Goal: Find specific fact: Find specific fact

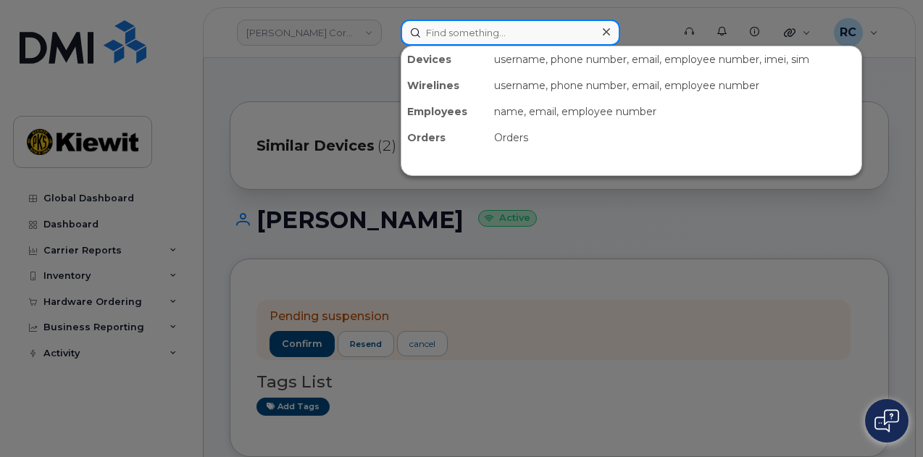
click at [458, 38] on input at bounding box center [511, 33] width 220 height 26
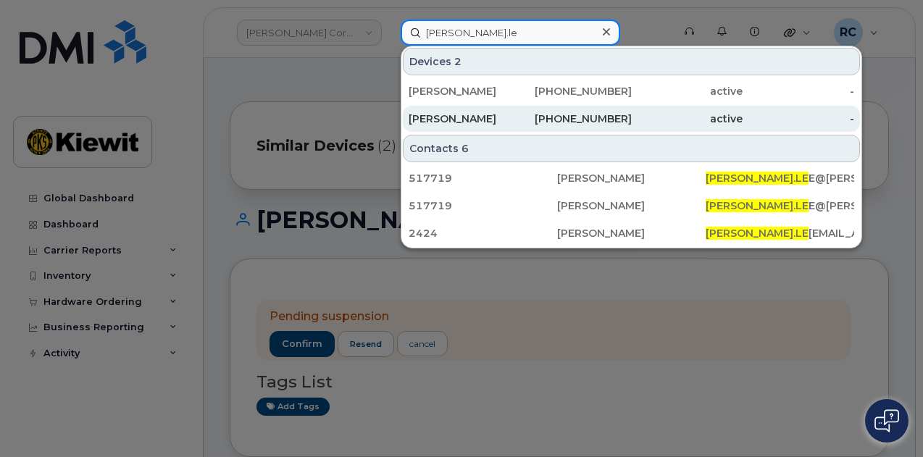
type input "joe.le"
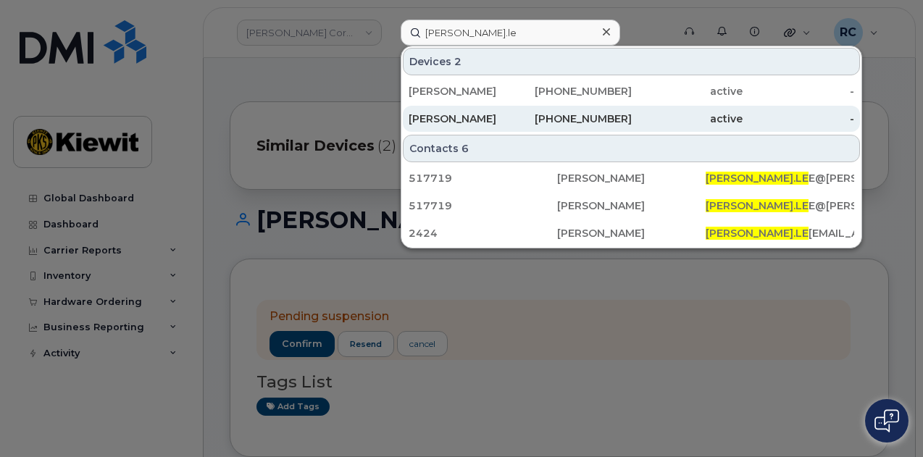
click at [462, 121] on div "JOE LEMPKA" at bounding box center [465, 119] width 112 height 14
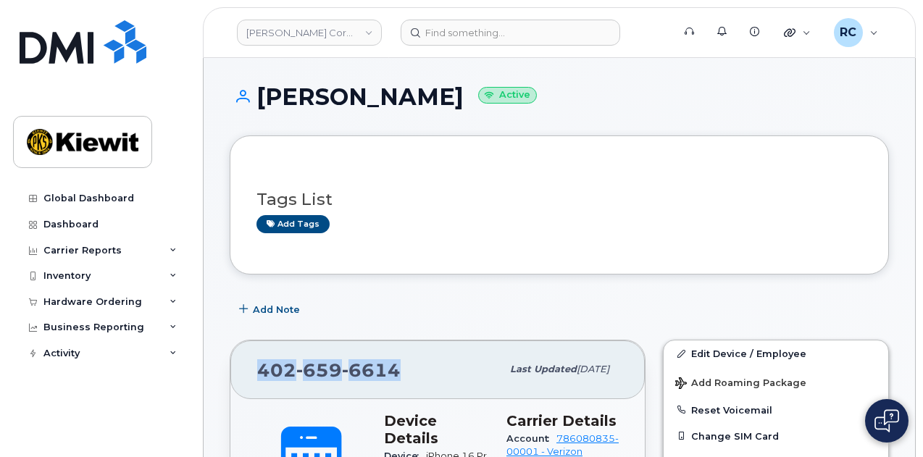
drag, startPoint x: 423, startPoint y: 370, endPoint x: 259, endPoint y: 376, distance: 163.8
click at [259, 376] on div "402 659 6614" at bounding box center [379, 369] width 244 height 30
copy span "402 659 6614"
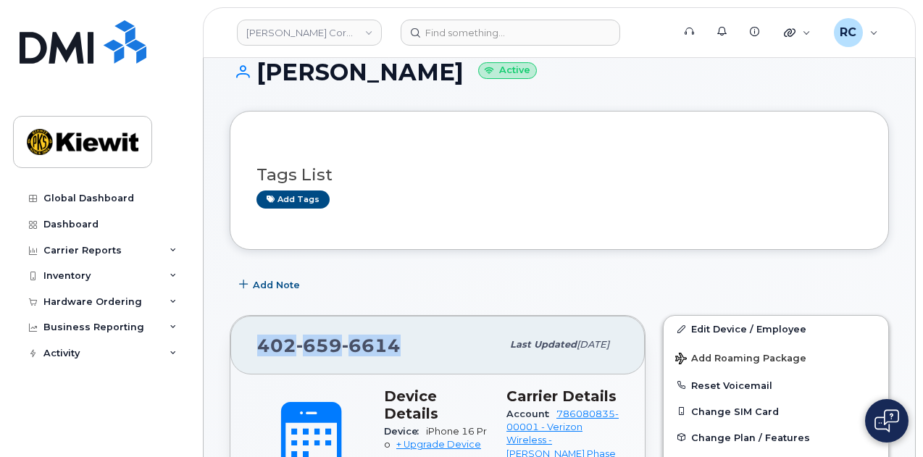
scroll to position [70, 0]
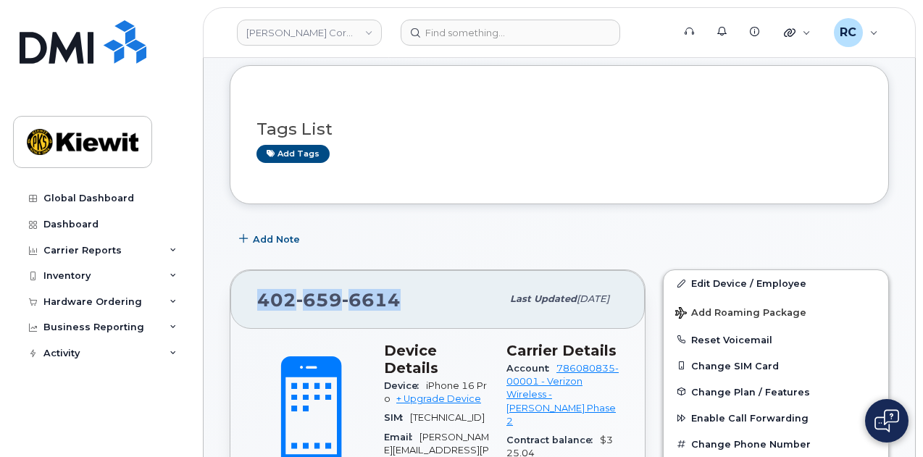
drag, startPoint x: 429, startPoint y: 441, endPoint x: 390, endPoint y: 385, distance: 68.3
click at [390, 385] on span "iPhone 16 Pro" at bounding box center [435, 392] width 103 height 24
copy span "Phone 16 Pro"
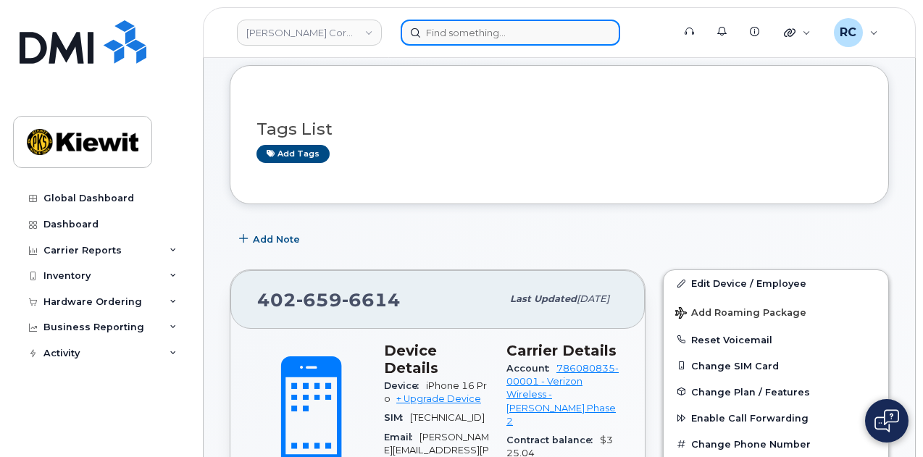
click at [452, 33] on input at bounding box center [511, 33] width 220 height 26
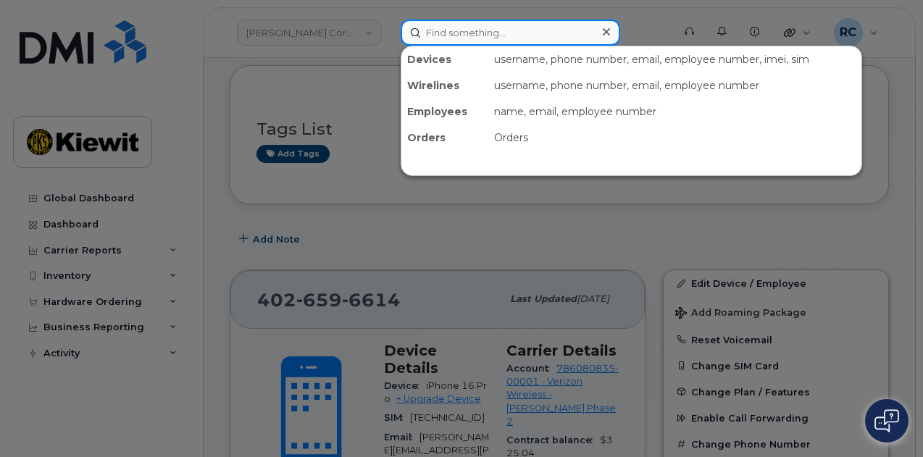
paste input "Elijah.Vanantwerp"
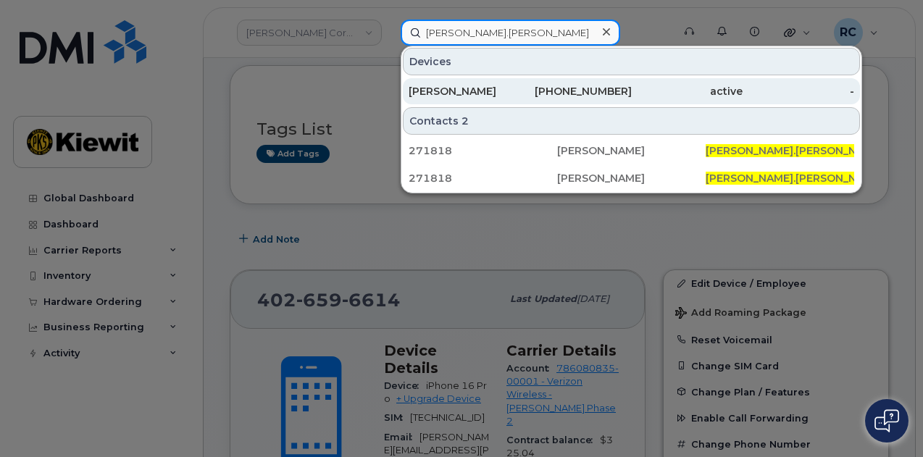
type input "Elijah.Vanantwerp"
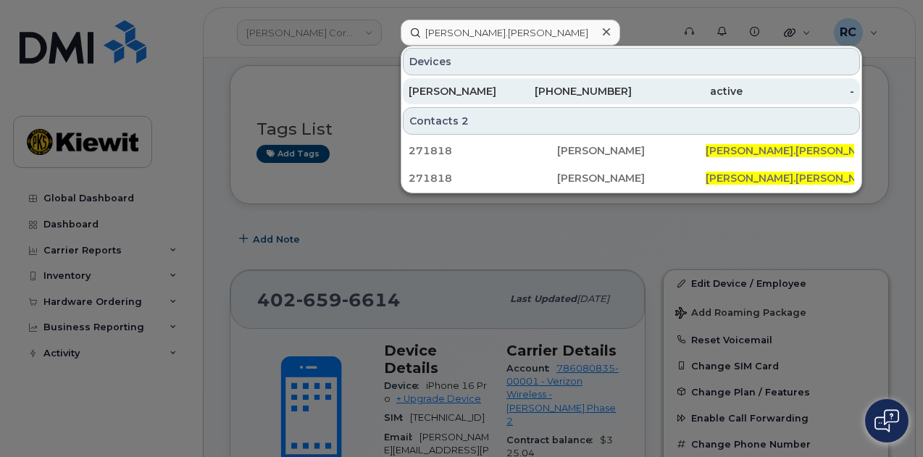
click at [480, 95] on div "[PERSON_NAME]" at bounding box center [465, 91] width 112 height 14
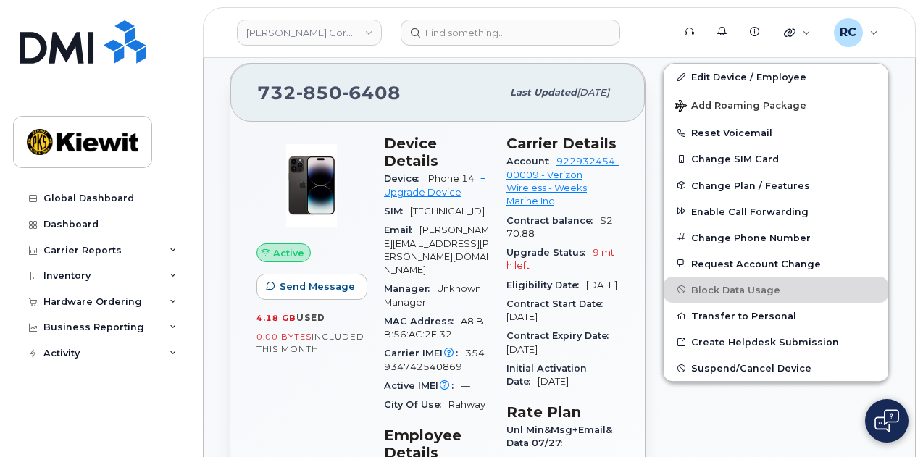
scroll to position [277, 0]
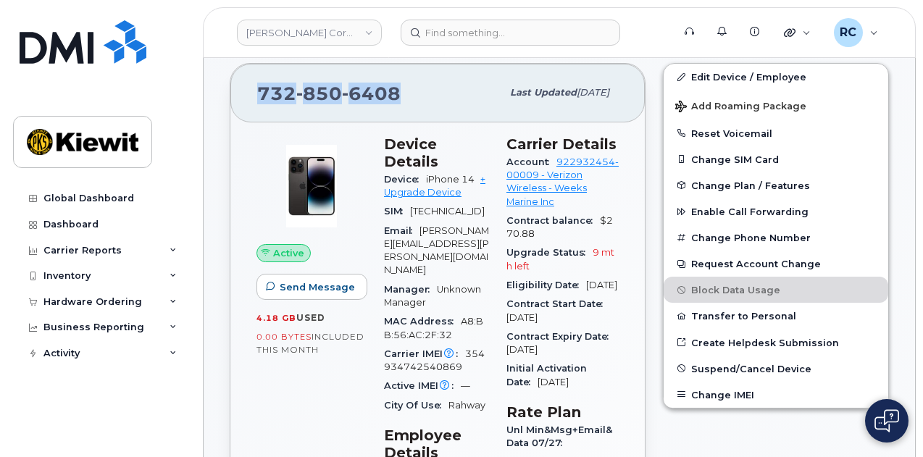
drag, startPoint x: 403, startPoint y: 93, endPoint x: 251, endPoint y: 99, distance: 152.2
click at [251, 99] on div "[PHONE_NUMBER] Last updated [DATE]" at bounding box center [437, 93] width 414 height 58
copy span "[PHONE_NUMBER]"
drag, startPoint x: 473, startPoint y: 162, endPoint x: 420, endPoint y: 164, distance: 52.9
click at [420, 170] on div "Device iPhone 14 + Upgrade Device" at bounding box center [436, 186] width 105 height 33
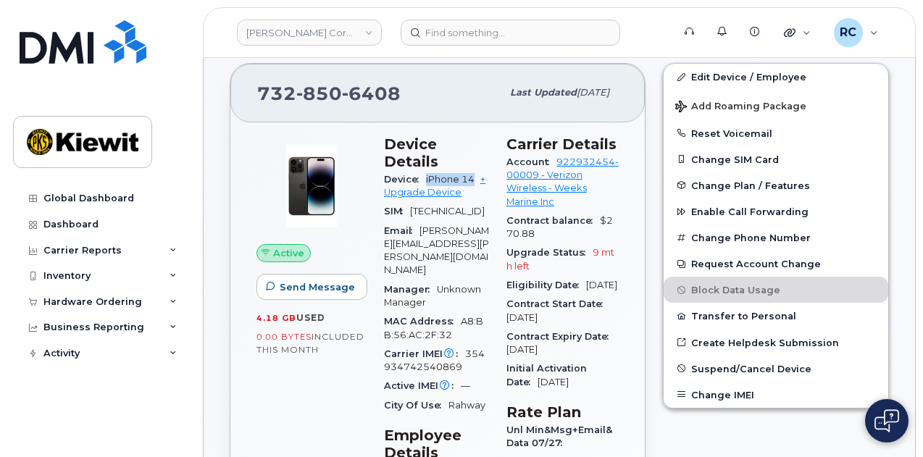
copy span "iPhone 14"
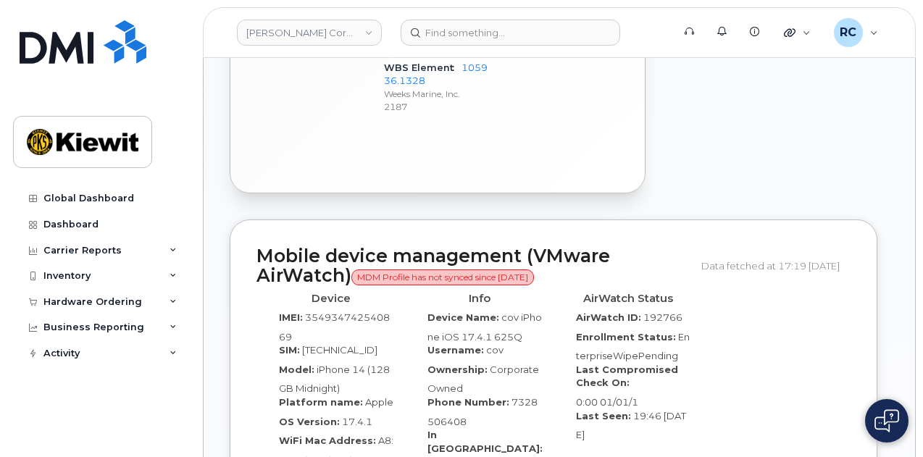
scroll to position [1219, 0]
